Goal: Entertainment & Leisure: Consume media (video, audio)

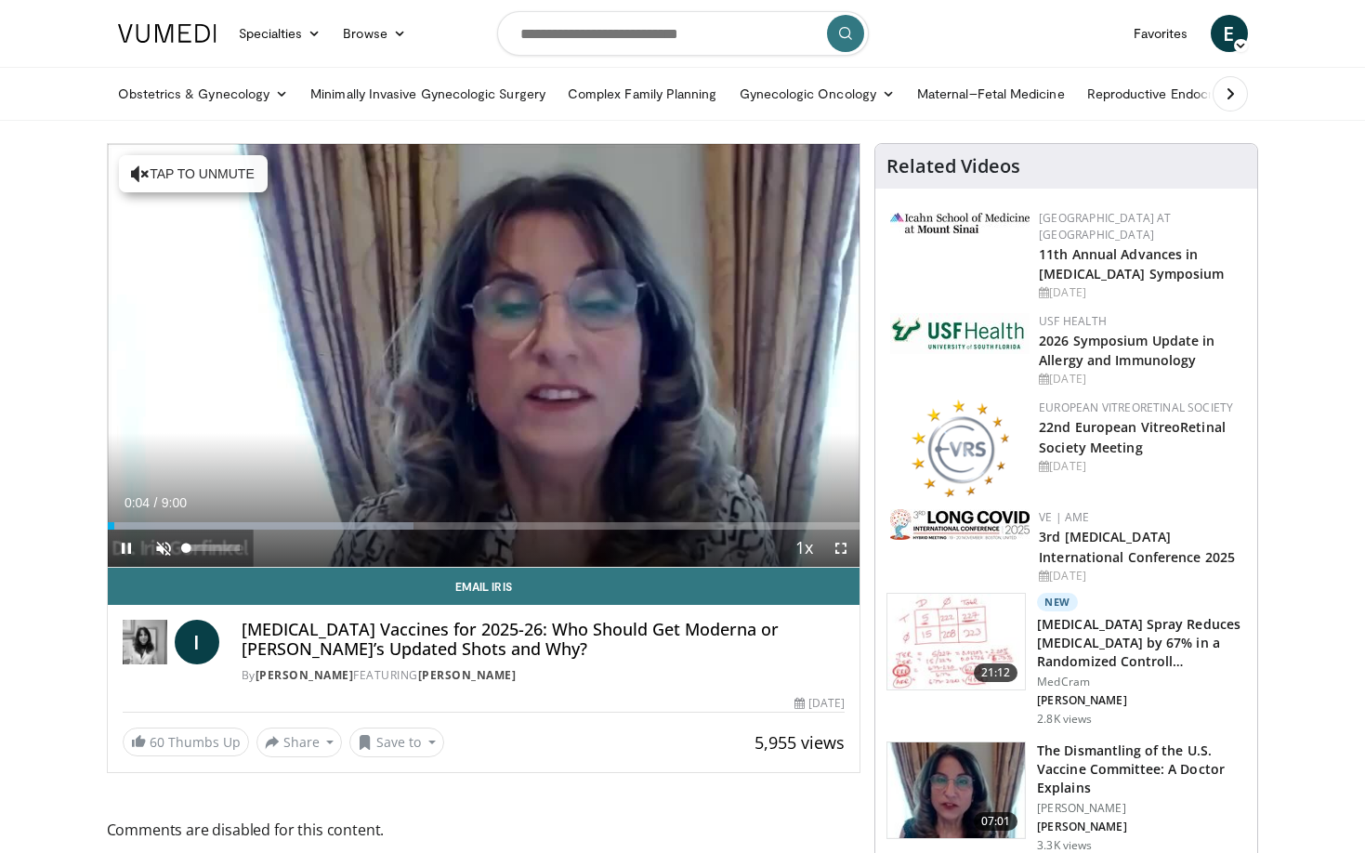
click at [165, 557] on span "Video Player" at bounding box center [163, 548] width 37 height 37
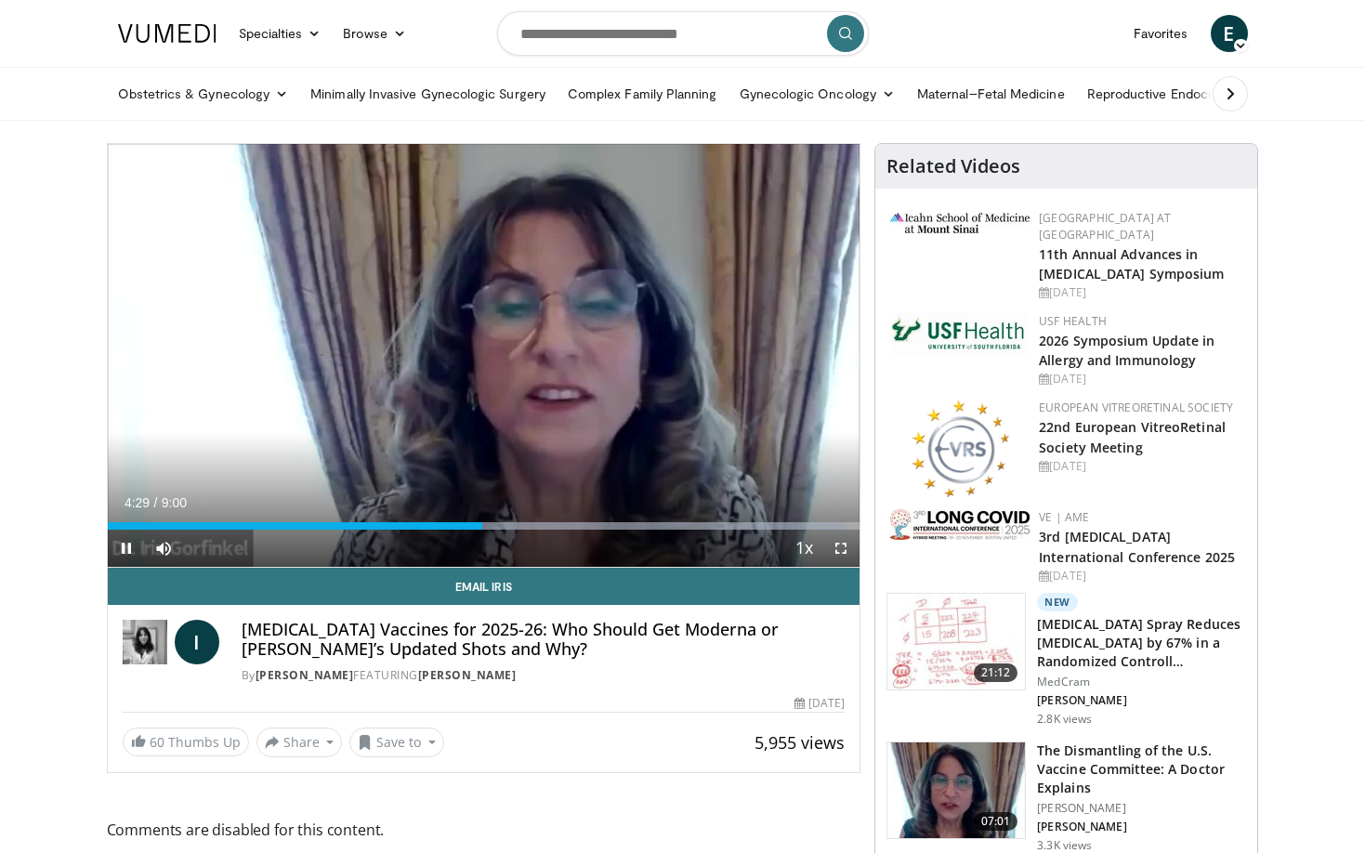
click at [126, 540] on span "Video Player" at bounding box center [126, 548] width 37 height 37
